Goal: Information Seeking & Learning: Check status

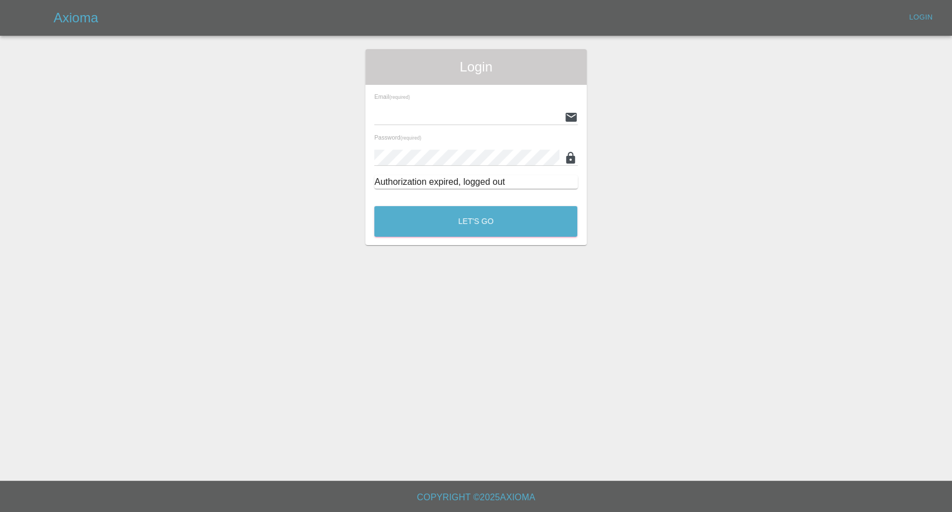
type input "[EMAIL_ADDRESS][DOMAIN_NAME]"
click at [446, 216] on button "Let's Go" at bounding box center [475, 221] width 203 height 31
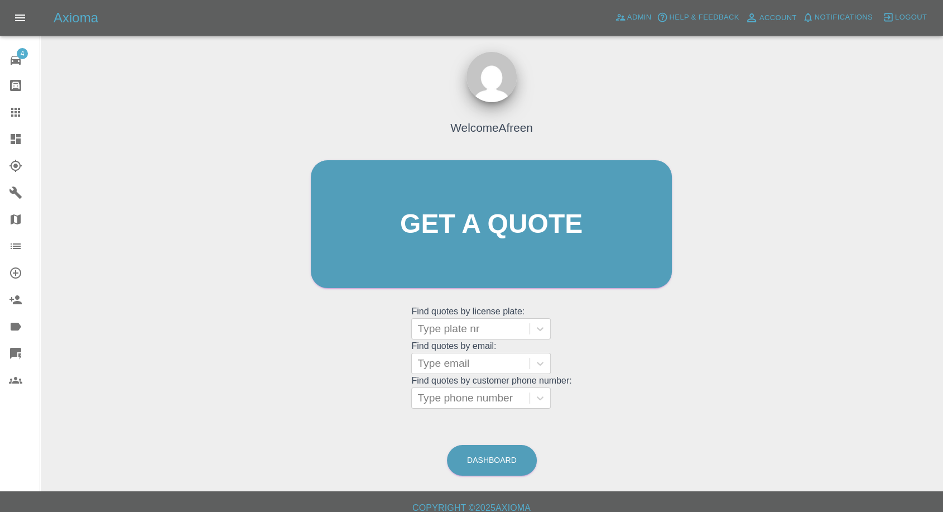
click at [455, 317] on grid "Find quotes by license plate: Type plate nr Find quotes by email: Type email Fi…" at bounding box center [491, 357] width 160 height 104
click at [455, 321] on div at bounding box center [470, 329] width 107 height 16
paste input "Ds65 YWR"
click at [447, 327] on input "Ds65 YWR" at bounding box center [445, 328] width 56 height 13
type input "Ds65YWR"
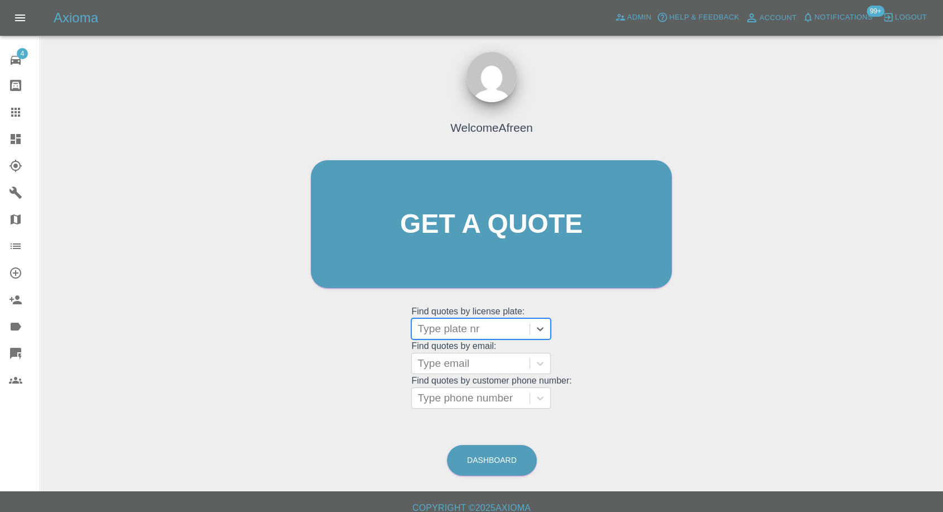
paste input "Yc62 NVL"
click at [443, 326] on input "Yc62 NVL" at bounding box center [442, 328] width 51 height 13
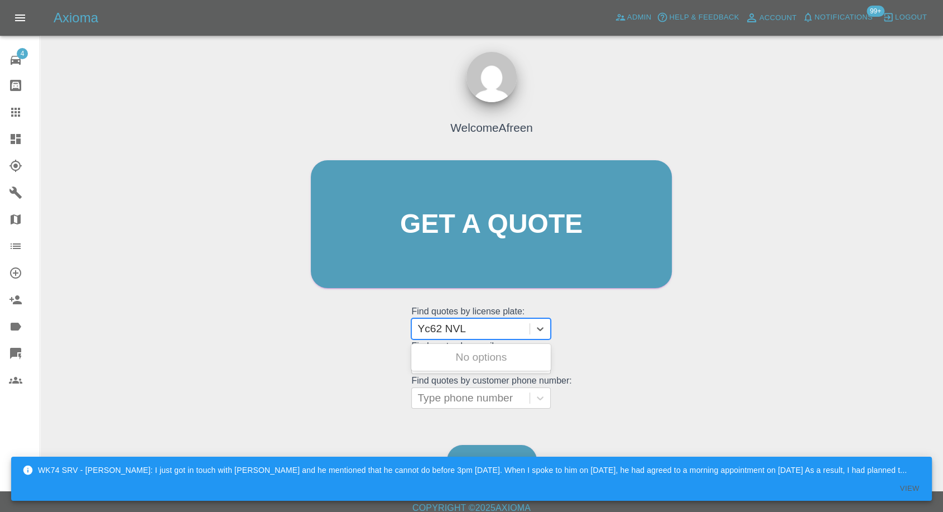
type input "Yc62 NVL"
click at [451, 358] on div at bounding box center [470, 363] width 107 height 16
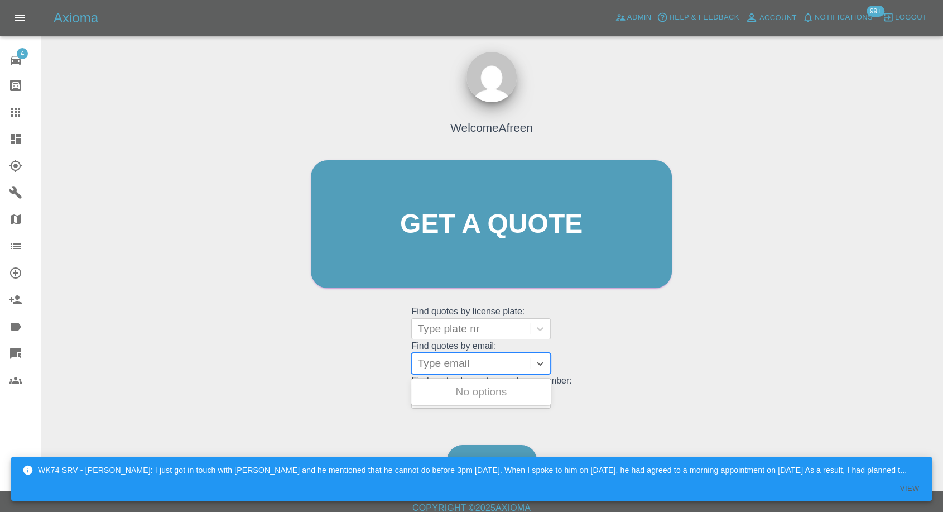
paste input "[EMAIL_ADDRESS][DOMAIN_NAME]"
type input "[EMAIL_ADDRESS][DOMAIN_NAME]"
click at [461, 393] on div "LC19FZS, Archived" at bounding box center [480, 391] width 139 height 22
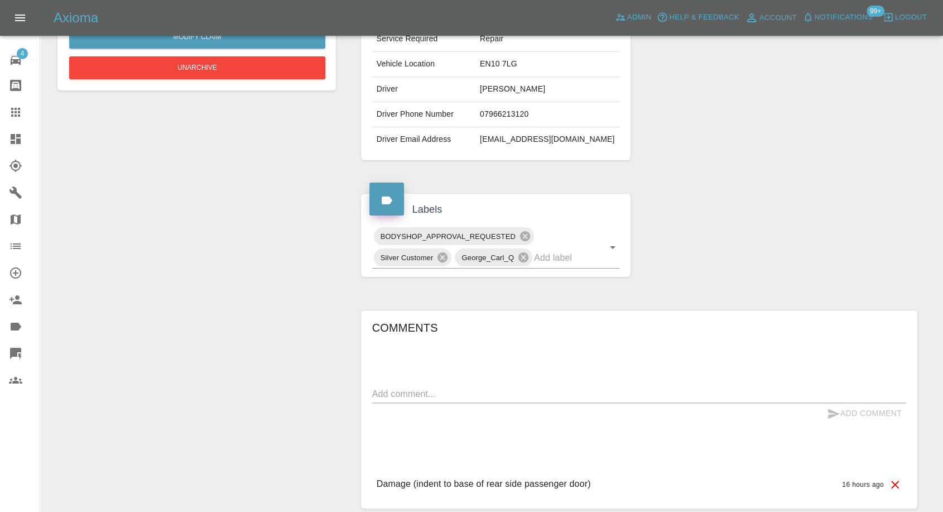
scroll to position [257, 0]
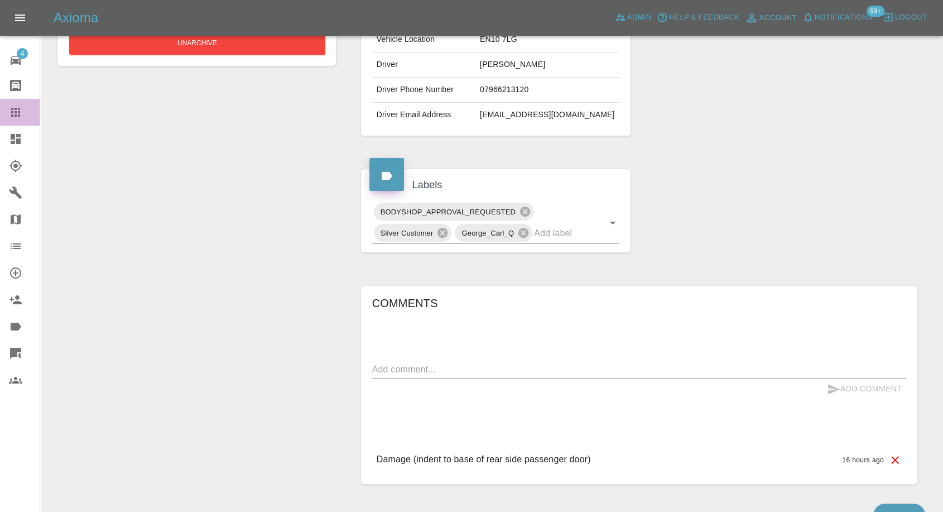
click at [22, 113] on div at bounding box center [24, 111] width 31 height 13
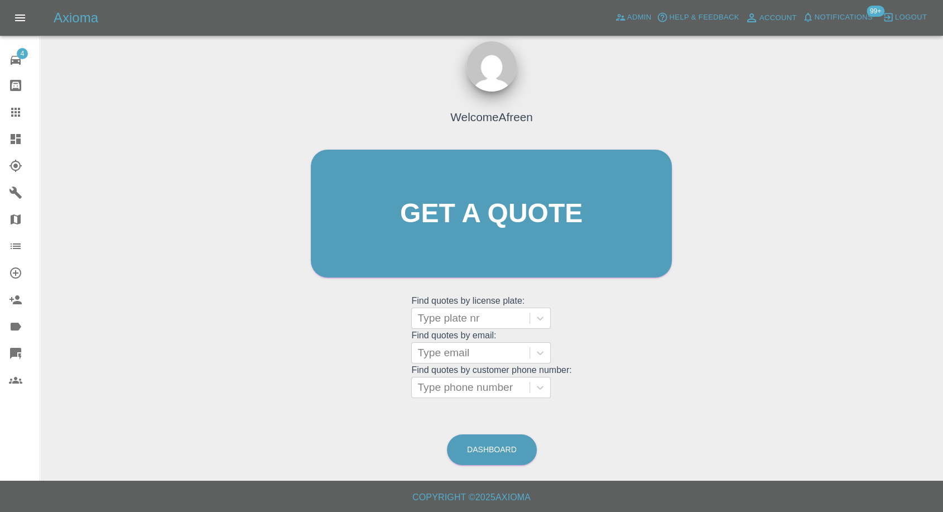
scroll to position [10, 0]
click at [474, 390] on div at bounding box center [470, 388] width 107 height 16
paste input "07986591522"
type input "07986591522"
click at [459, 358] on div at bounding box center [470, 353] width 107 height 16
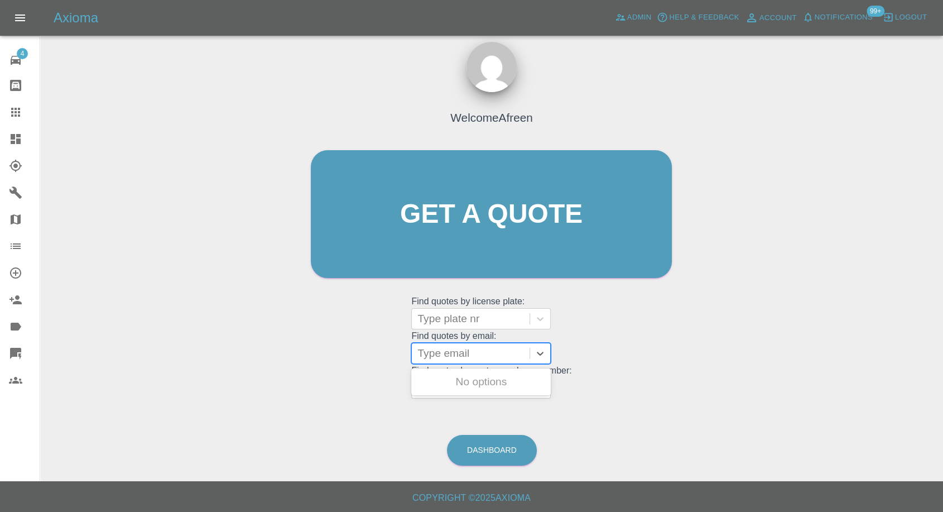
paste input "[PERSON_NAME][EMAIL_ADDRESS][DOMAIN_NAME]"
type input "[PERSON_NAME][EMAIL_ADDRESS][DOMAIN_NAME]"
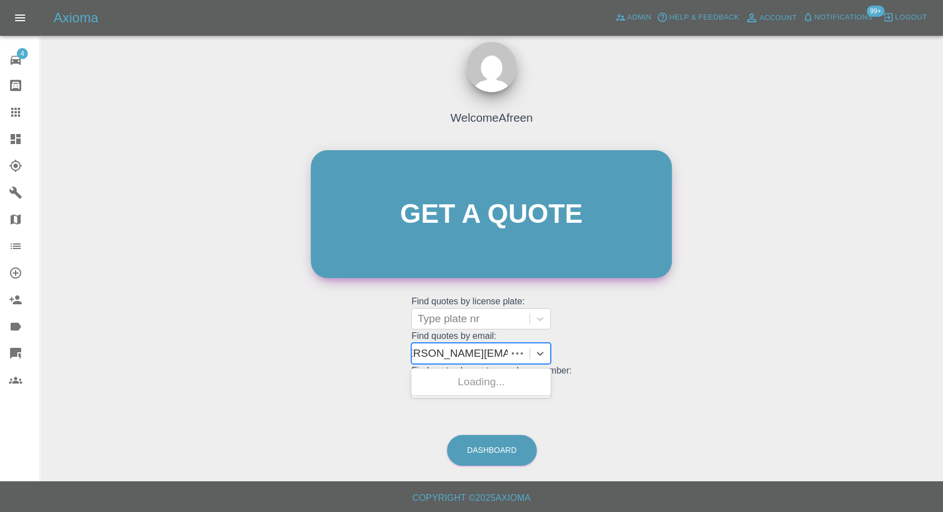
scroll to position [0, 7]
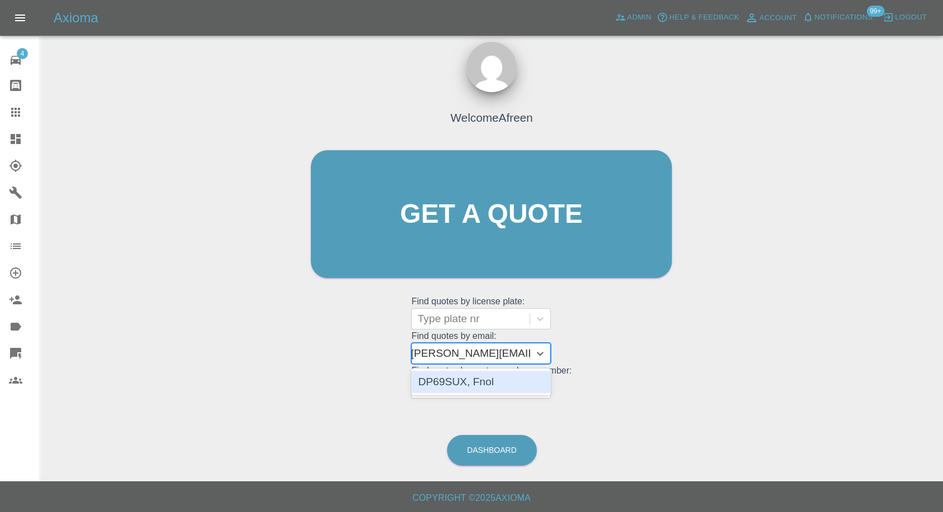
click at [506, 376] on div "DP69SUX, Fnol" at bounding box center [480, 381] width 139 height 22
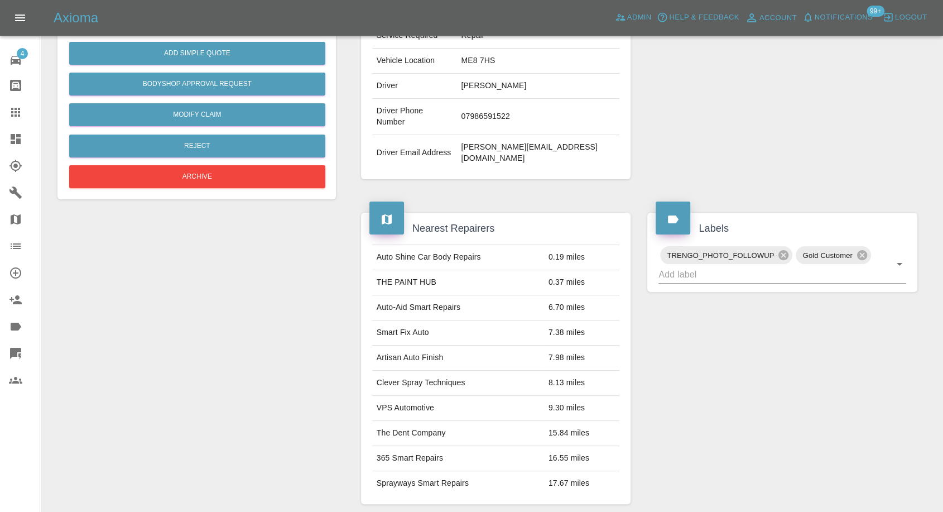
scroll to position [248, 0]
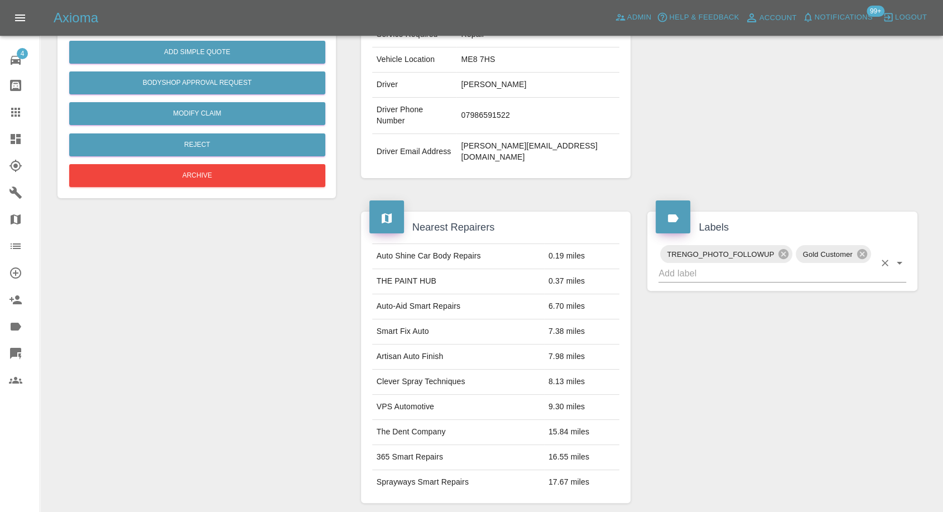
click at [717, 264] on input "text" at bounding box center [766, 272] width 216 height 17
type input "lyr"
click at [671, 271] on li "Lyro" at bounding box center [782, 274] width 248 height 20
